Goal: Information Seeking & Learning: Compare options

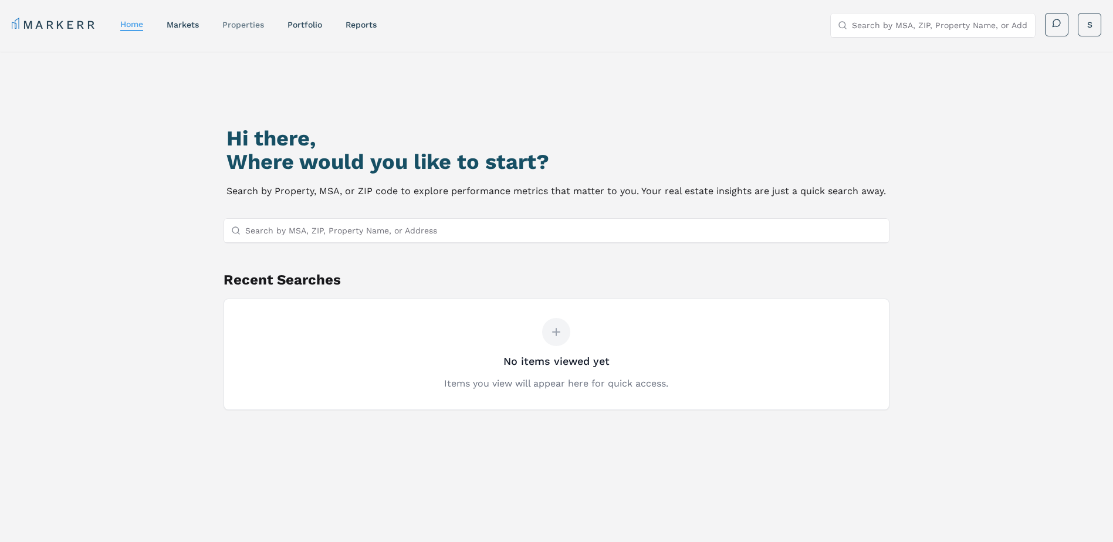
click at [250, 25] on link "properties" at bounding box center [243, 24] width 42 height 9
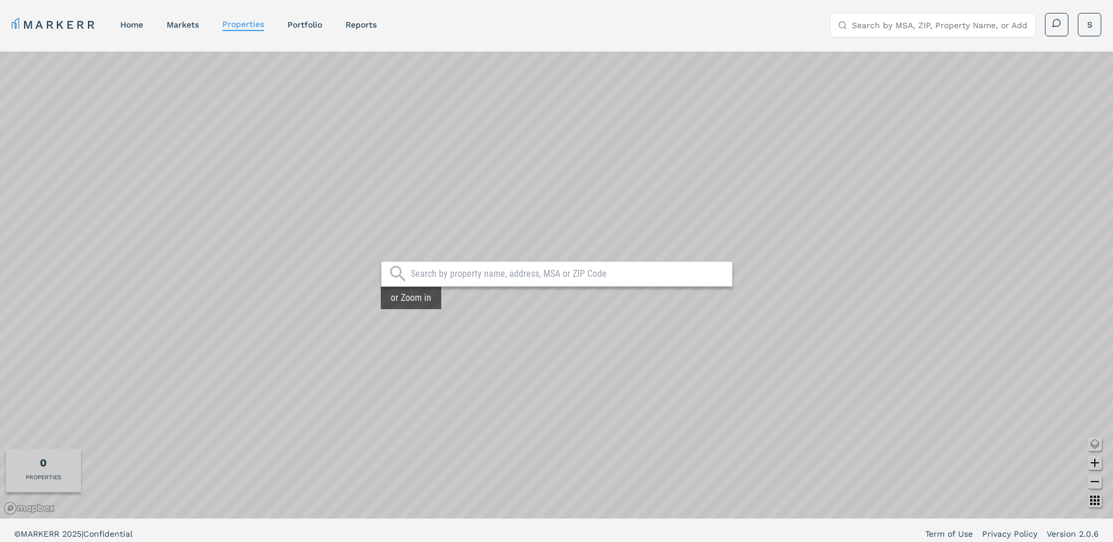
click at [509, 275] on input "text" at bounding box center [569, 274] width 316 height 12
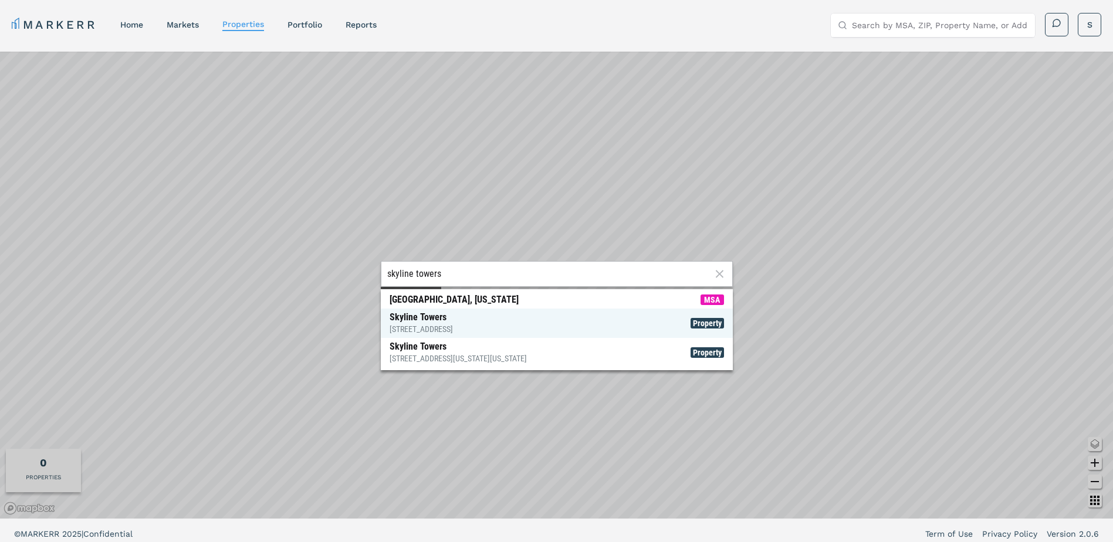
type input "skyline towers"
click at [453, 327] on div "[STREET_ADDRESS]" at bounding box center [421, 329] width 63 height 12
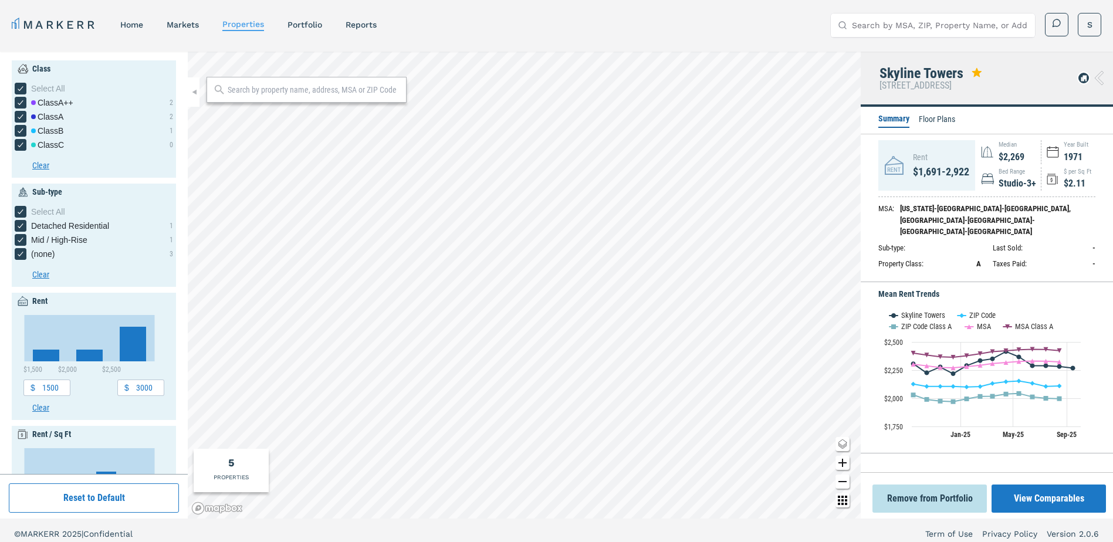
click at [1098, 80] on icon at bounding box center [1099, 78] width 9 height 14
click at [1046, 499] on button "View Comparables" at bounding box center [1049, 499] width 114 height 28
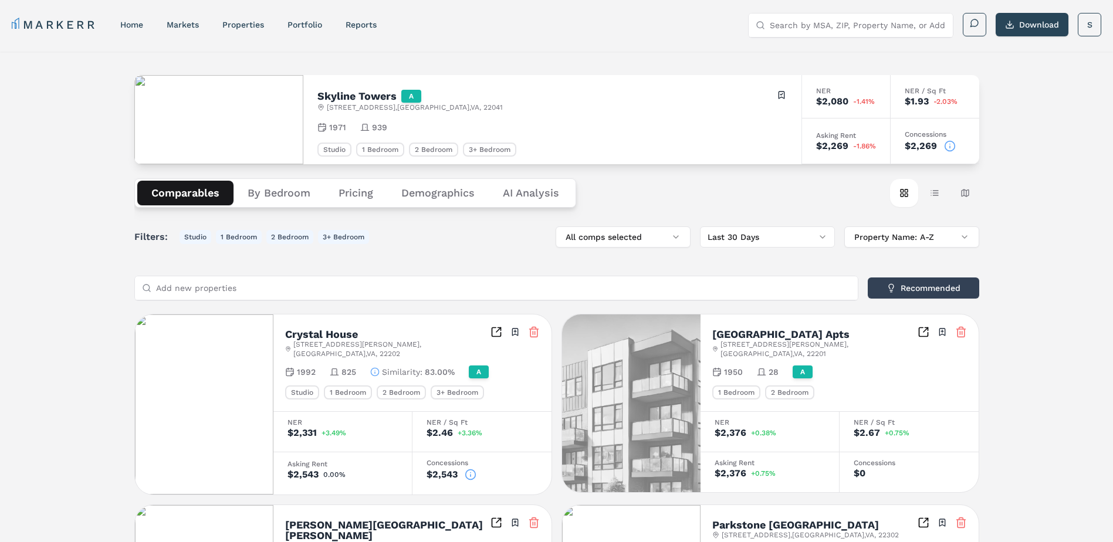
click at [527, 196] on Analysis "AI Analysis" at bounding box center [531, 193] width 84 height 25
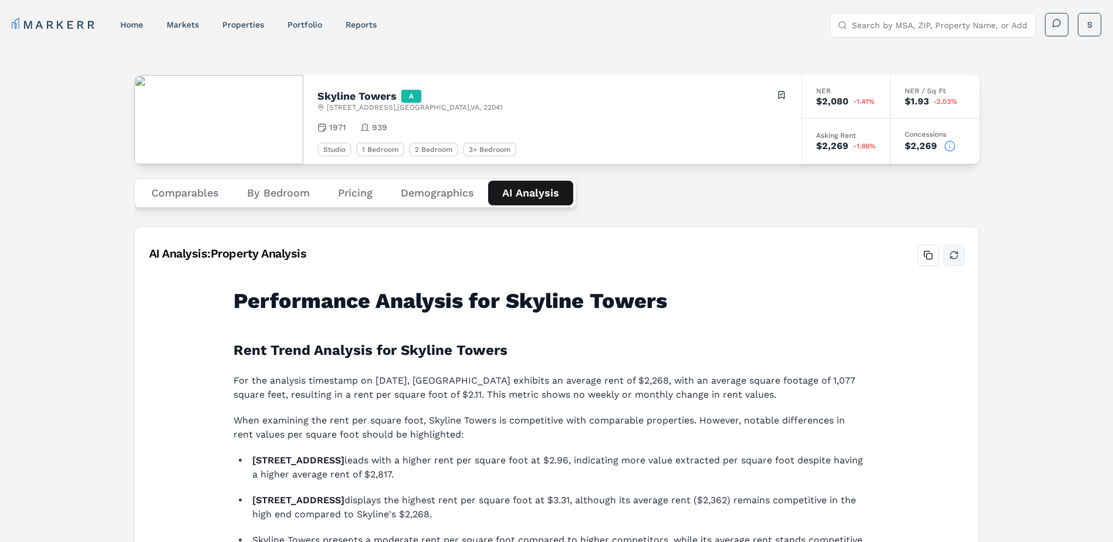
click at [958, 256] on button "Refresh analysis" at bounding box center [954, 255] width 21 height 21
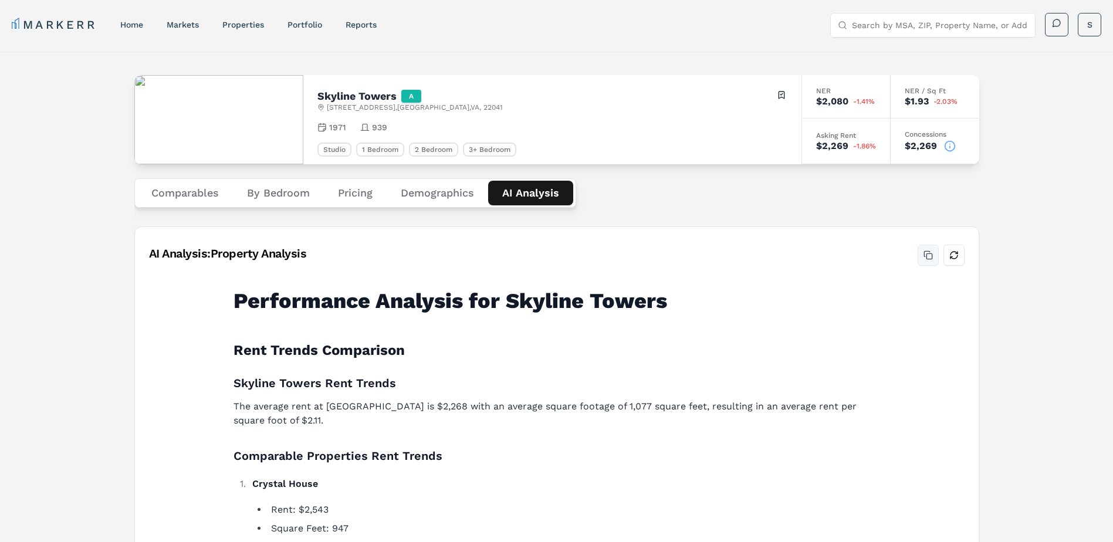
click at [928, 260] on button "Copy analysis" at bounding box center [928, 255] width 21 height 21
